Goal: Entertainment & Leisure: Consume media (video, audio)

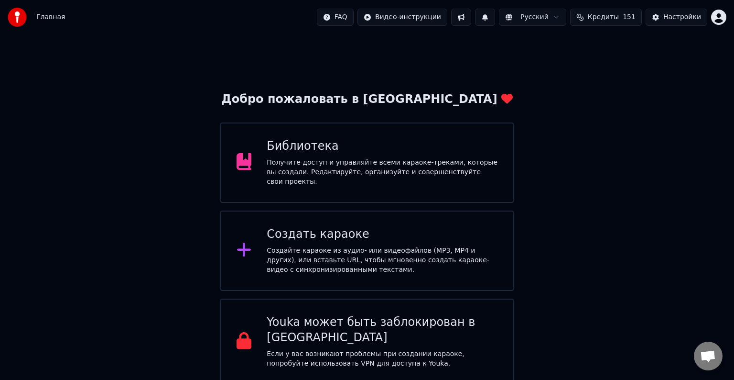
click at [363, 157] on div "Библиотека Получите доступ и управляйте всеми караоке-треками, которые вы созда…" at bounding box center [382, 163] width 231 height 48
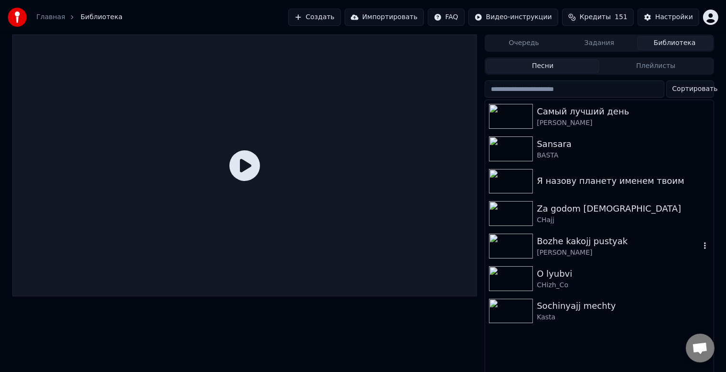
click at [549, 239] on div "Bozhe kakojj pustyak" at bounding box center [618, 240] width 163 height 13
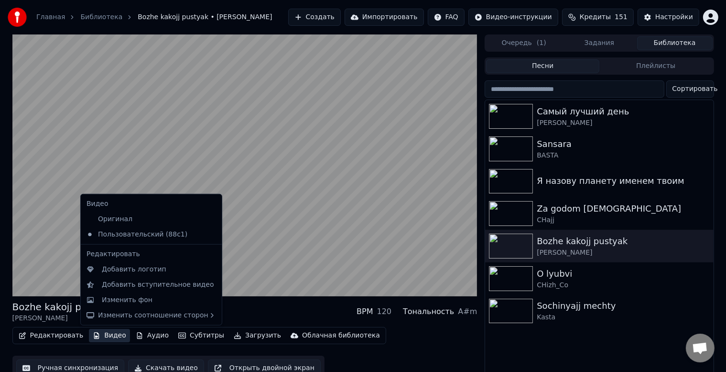
click at [103, 337] on button "Видео" at bounding box center [109, 334] width 41 height 13
click at [114, 302] on div "Изменить фон" at bounding box center [127, 300] width 51 height 10
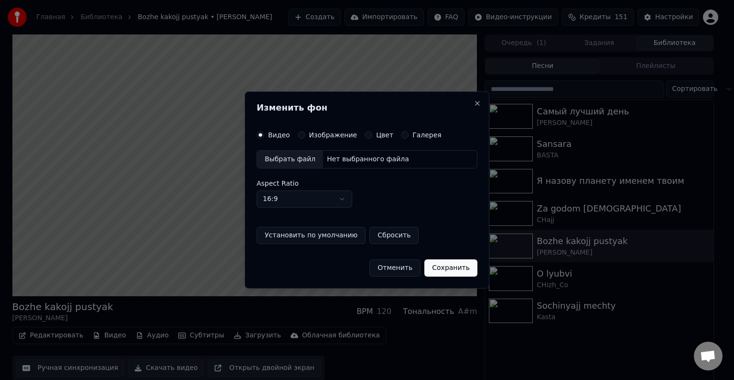
click at [309, 131] on label "Изображение" at bounding box center [333, 134] width 48 height 7
click at [306, 131] on button "Изображение" at bounding box center [302, 135] width 8 height 8
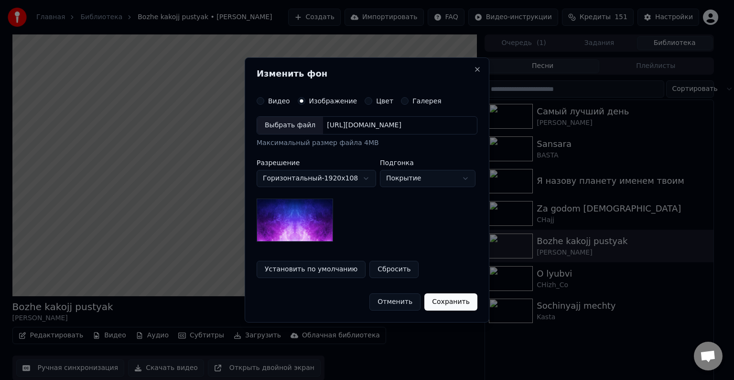
click at [304, 128] on div "Выбрать файл" at bounding box center [290, 125] width 66 height 17
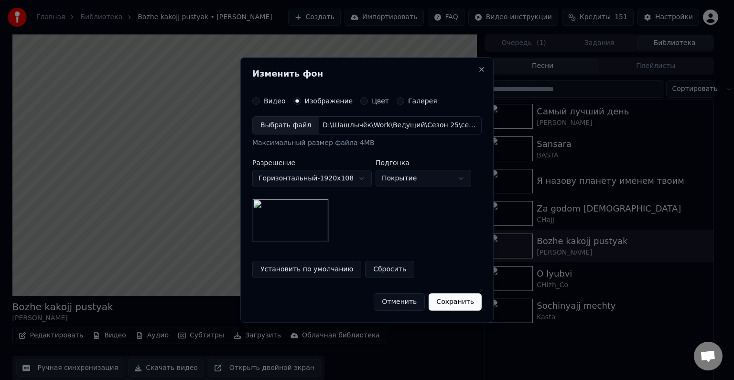
click at [442, 304] on button "Сохранить" at bounding box center [455, 301] width 53 height 17
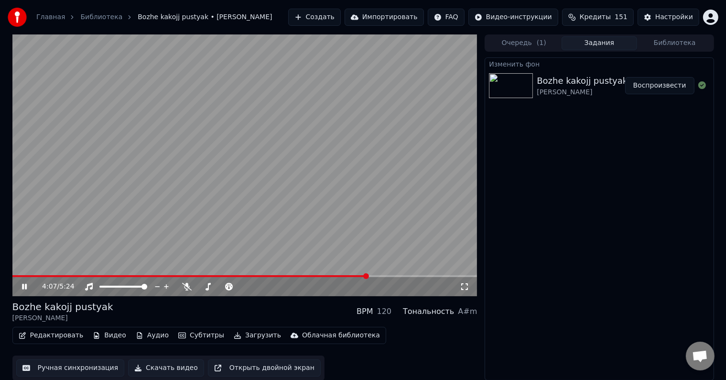
click at [670, 86] on button "Воспроизвести" at bounding box center [659, 85] width 69 height 17
click at [218, 276] on span at bounding box center [244, 276] width 465 height 2
click at [240, 278] on div "2:27 / 5:24" at bounding box center [244, 286] width 465 height 19
click at [241, 275] on span at bounding box center [244, 276] width 465 height 2
click at [285, 277] on div "2:42 / 5:24" at bounding box center [244, 286] width 465 height 19
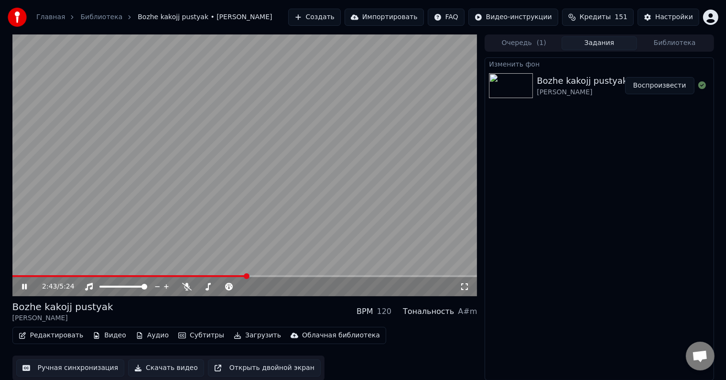
click at [286, 276] on span at bounding box center [244, 276] width 465 height 2
click at [150, 369] on button "Скачать видео" at bounding box center [166, 367] width 76 height 17
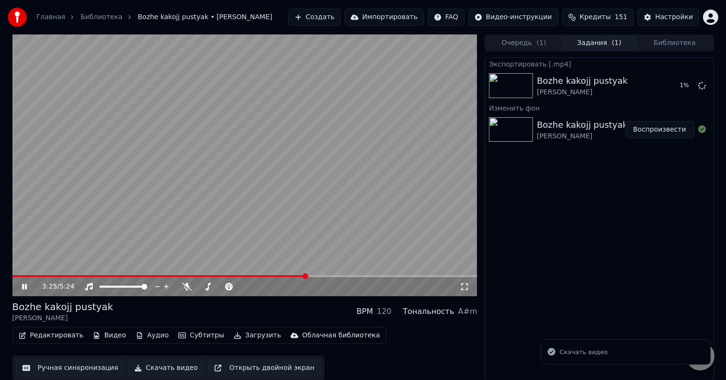
click at [200, 224] on video at bounding box center [244, 165] width 465 height 262
click at [663, 88] on button "Показать" at bounding box center [669, 85] width 49 height 17
